Goal: Information Seeking & Learning: Find contact information

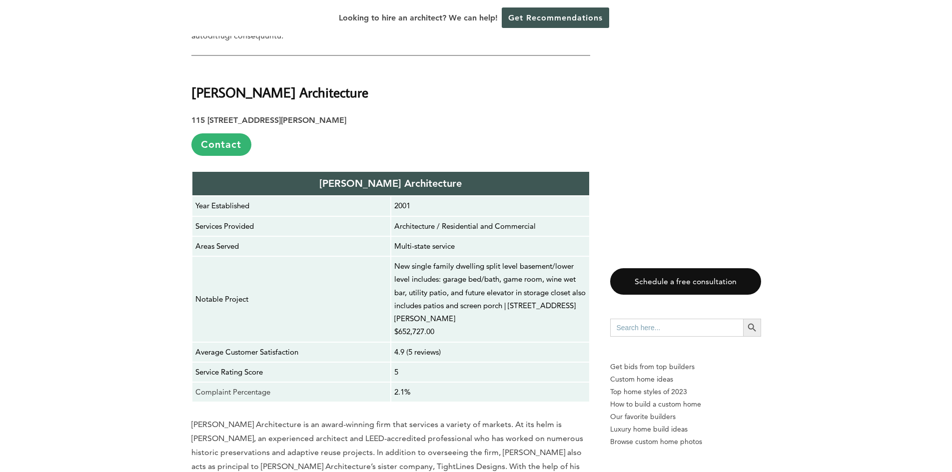
scroll to position [4100, 0]
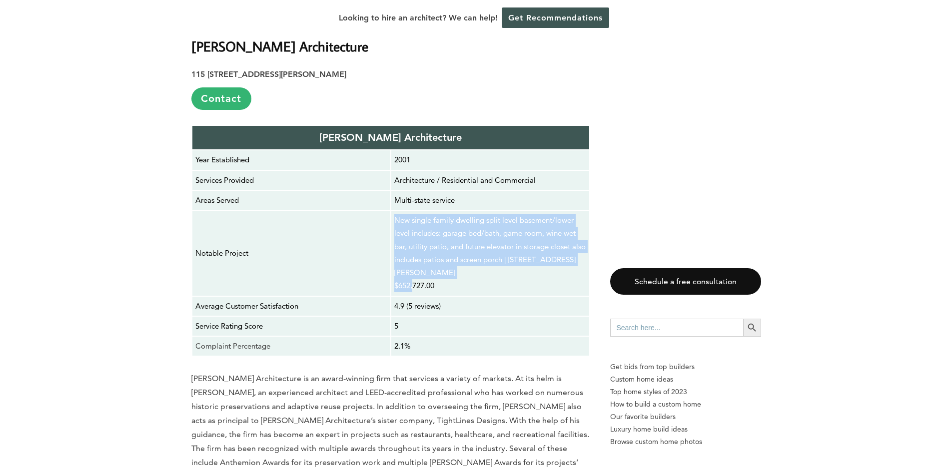
drag, startPoint x: 393, startPoint y: 180, endPoint x: 412, endPoint y: 248, distance: 71.1
click at [412, 248] on td "New single family dwelling split level basement/lower level includes: garage be…" at bounding box center [490, 253] width 199 height 86
click at [524, 223] on p "New single family dwelling split level basement/lower level includes: garage be…" at bounding box center [490, 253] width 192 height 79
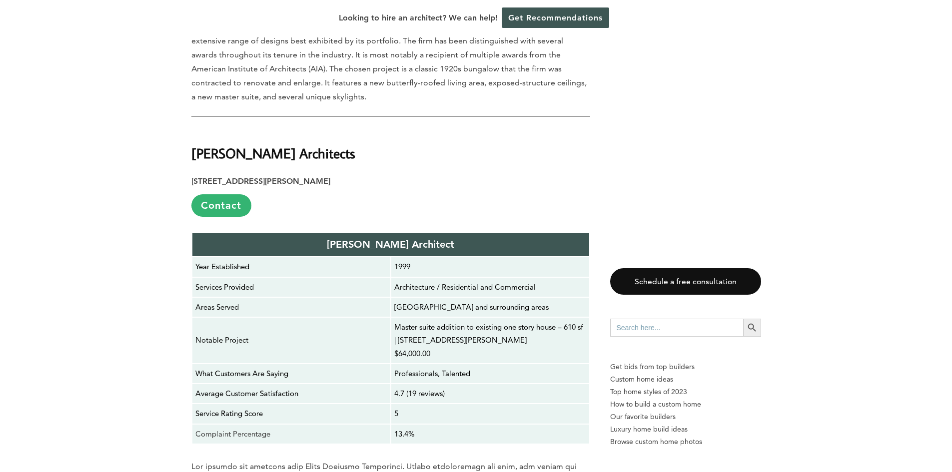
scroll to position [6300, 0]
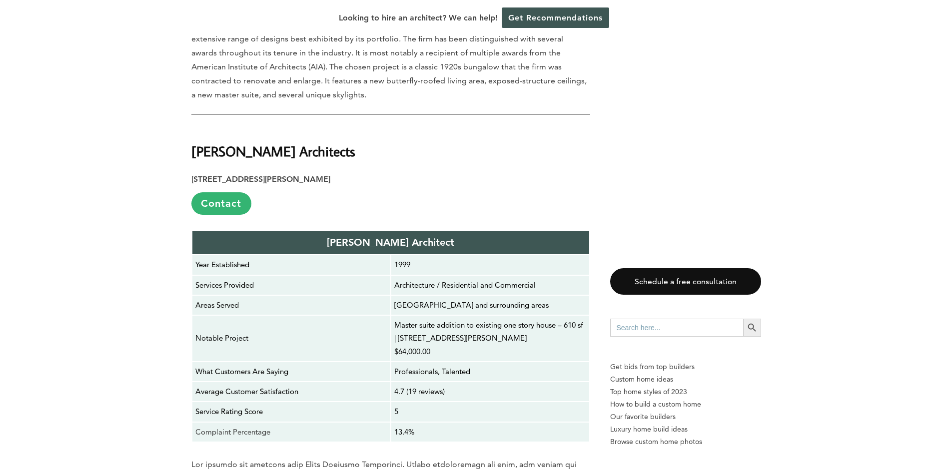
drag, startPoint x: 407, startPoint y: 245, endPoint x: 529, endPoint y: 243, distance: 121.5
click at [529, 319] on p "Master suite addition to existing one story house – 610 sf | [STREET_ADDRESS][P…" at bounding box center [490, 338] width 192 height 39
copy p "[STREET_ADDRESS][PERSON_NAME]"
click at [413, 365] on p "Professionals, Talented" at bounding box center [490, 371] width 192 height 13
click at [394, 236] on strong "[PERSON_NAME] Architect" at bounding box center [390, 242] width 127 height 12
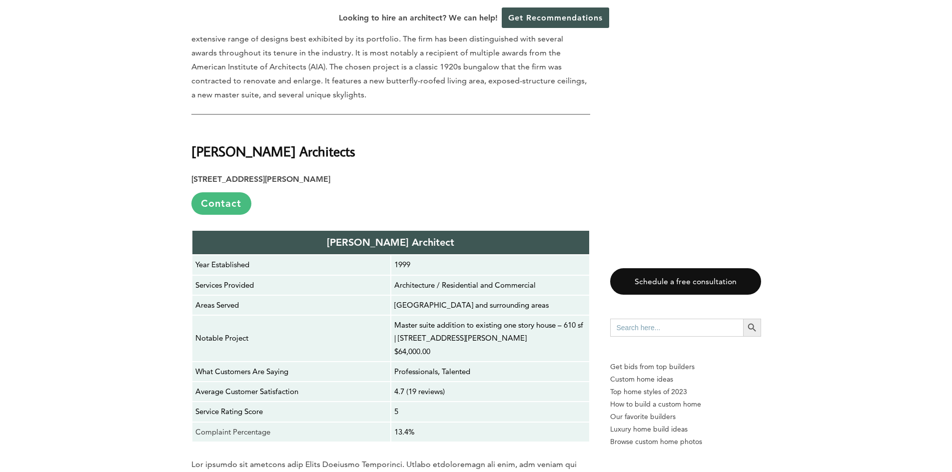
click at [227, 192] on link "Contact" at bounding box center [221, 203] width 60 height 22
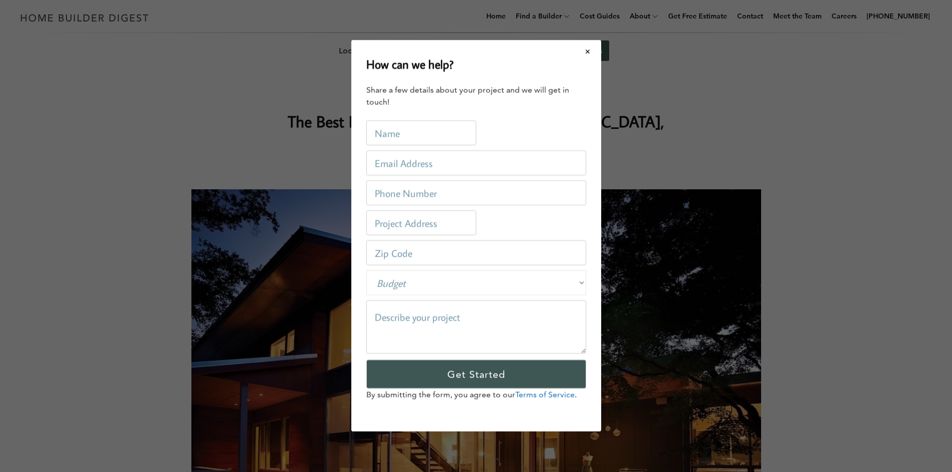
scroll to position [0, 0]
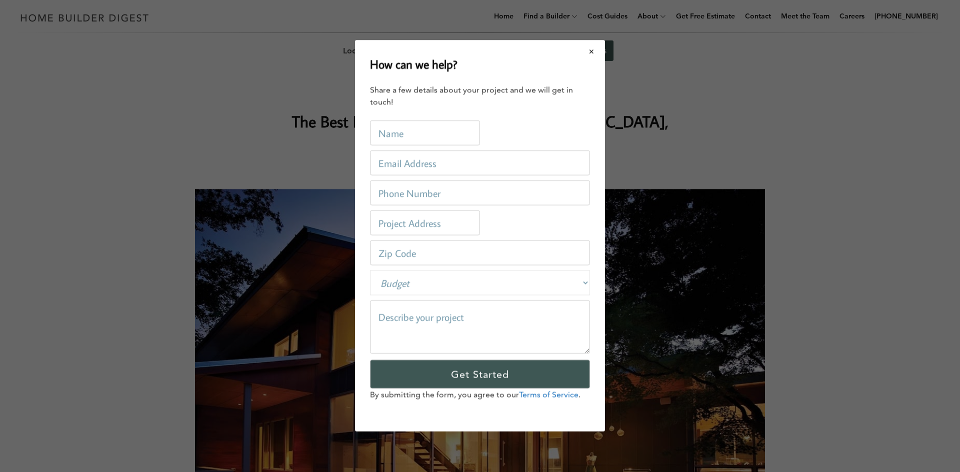
click at [593, 55] on button "Close modal" at bounding box center [591, 51] width 26 height 21
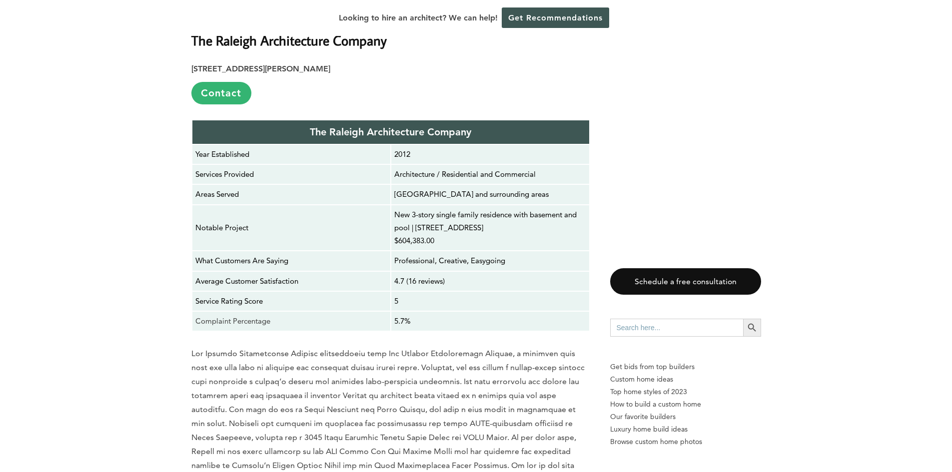
scroll to position [7383, 0]
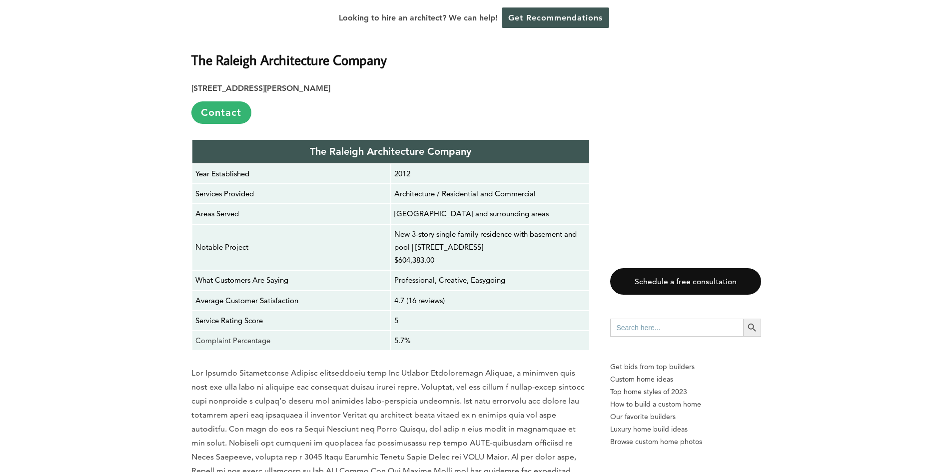
drag, startPoint x: 416, startPoint y: 152, endPoint x: 535, endPoint y: 156, distance: 119.1
click at [535, 228] on p "New 3-story single family residence with basement and pool | [STREET_ADDRESS] $…" at bounding box center [490, 247] width 192 height 39
copy p "[STREET_ADDRESS]"
